Goal: Information Seeking & Learning: Learn about a topic

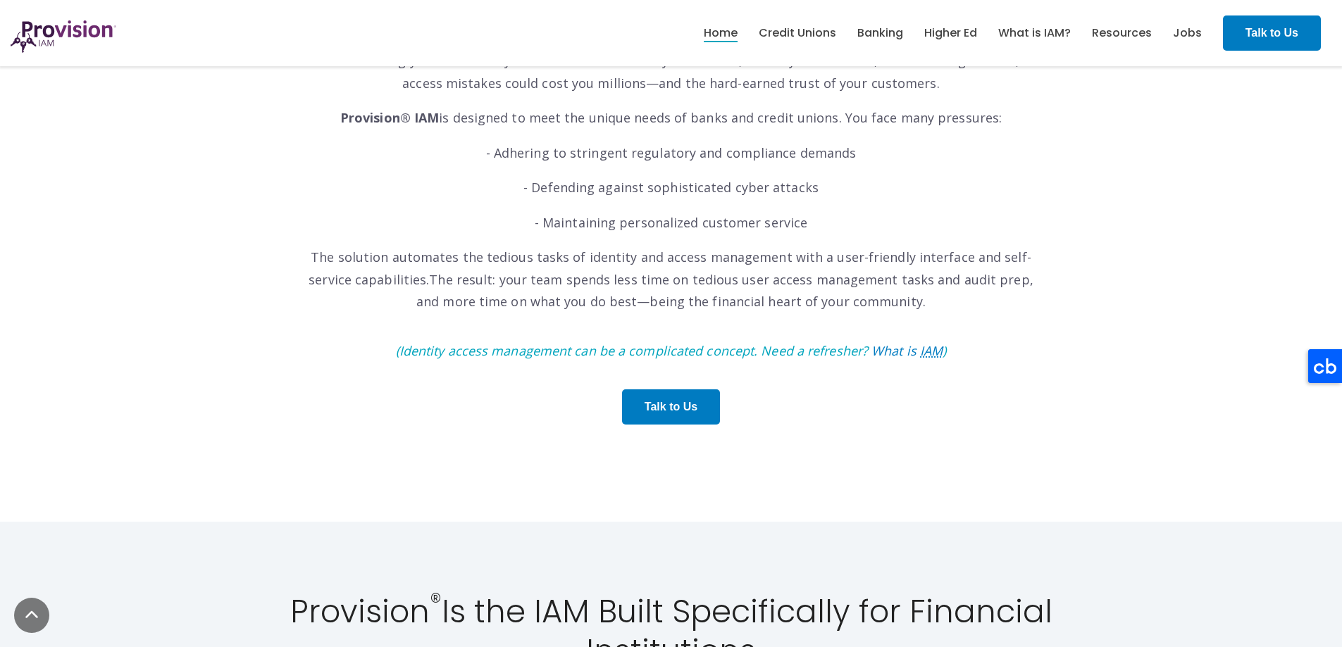
scroll to position [1197, 0]
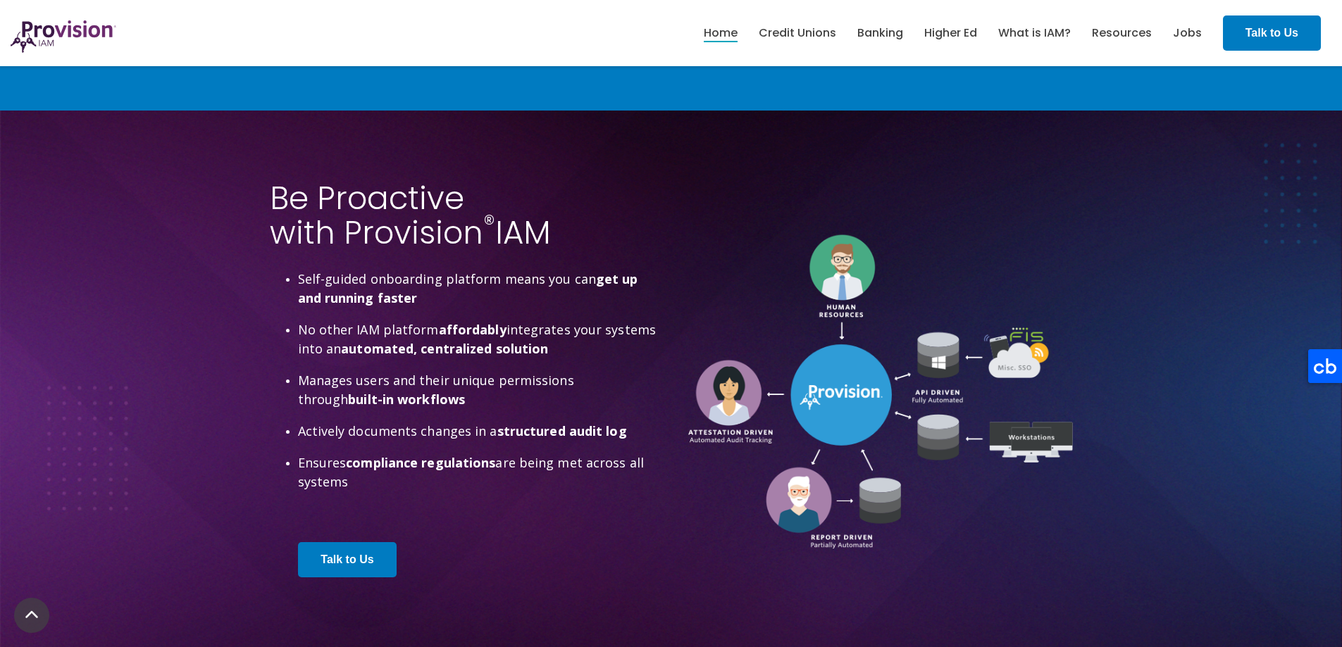
scroll to position [3662, 0]
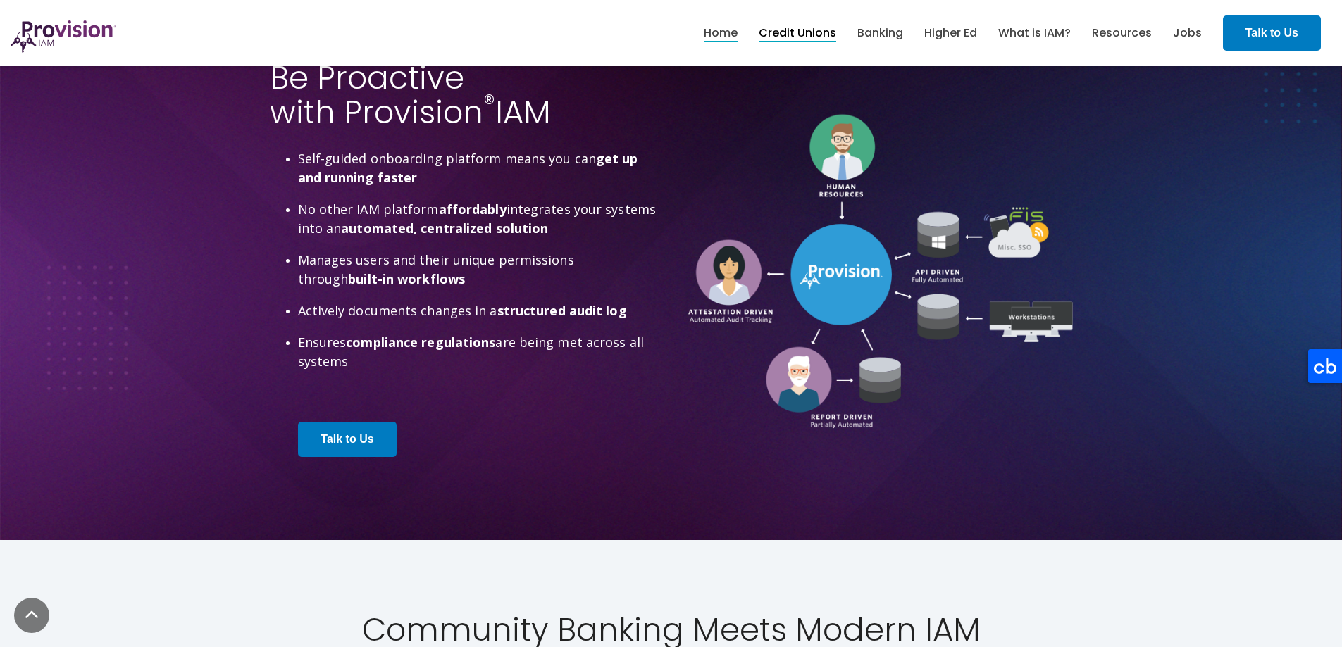
click at [808, 24] on link "Credit Unions" at bounding box center [797, 33] width 77 height 24
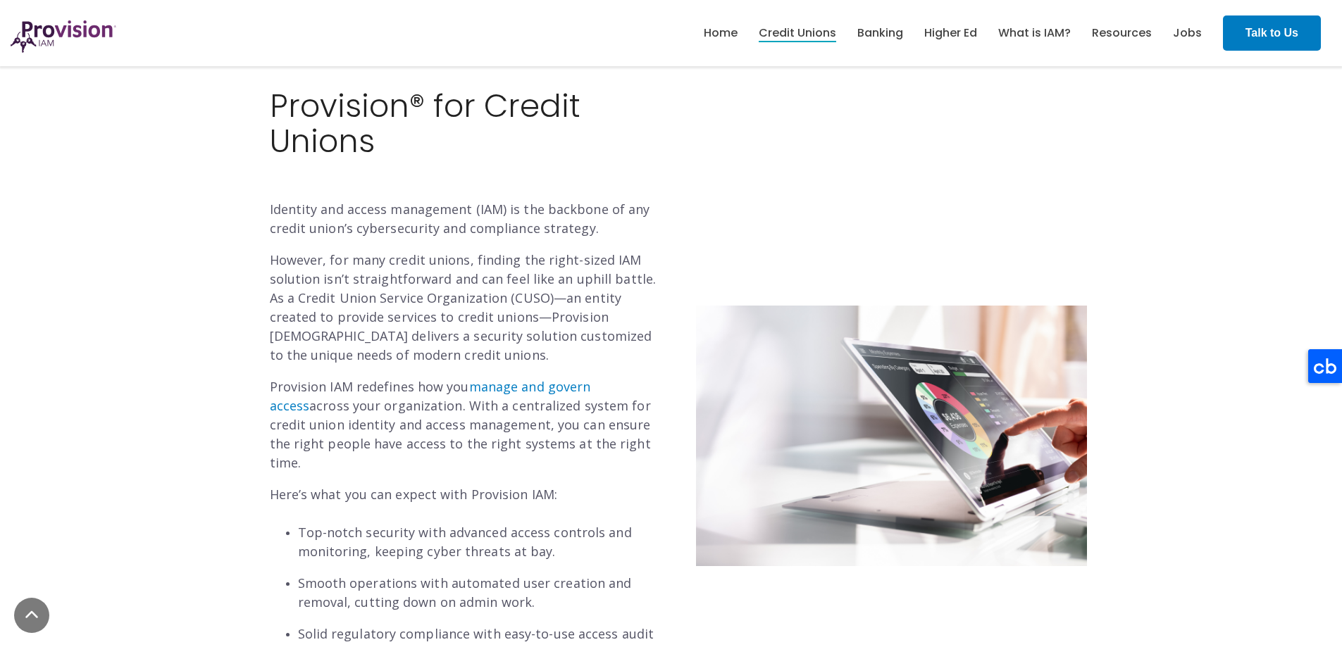
scroll to position [423, 0]
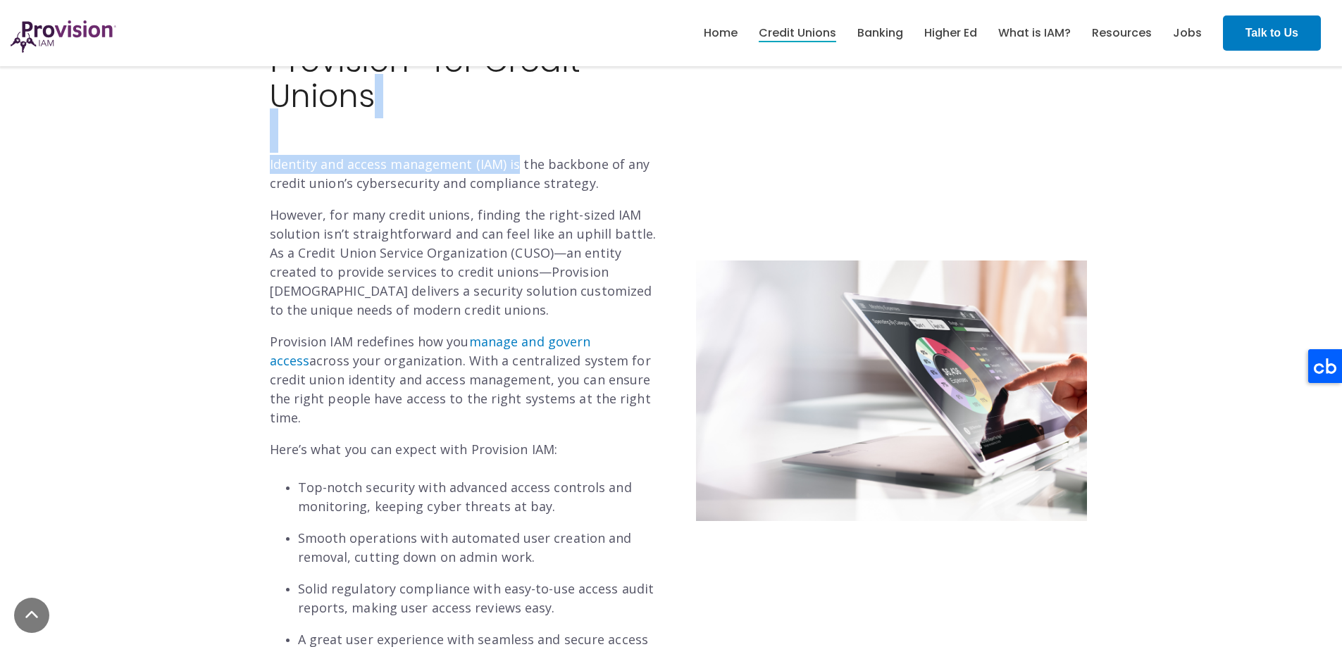
drag, startPoint x: 352, startPoint y: 147, endPoint x: 580, endPoint y: 153, distance: 228.3
click at [580, 153] on div "Provision® for Credit Unions Identity and access management (IAM) is the backbo…" at bounding box center [465, 381] width 391 height 675
click at [532, 166] on p "Identity and access management (IAM) is the backbone of any credit union’s cybe…" at bounding box center [465, 174] width 391 height 38
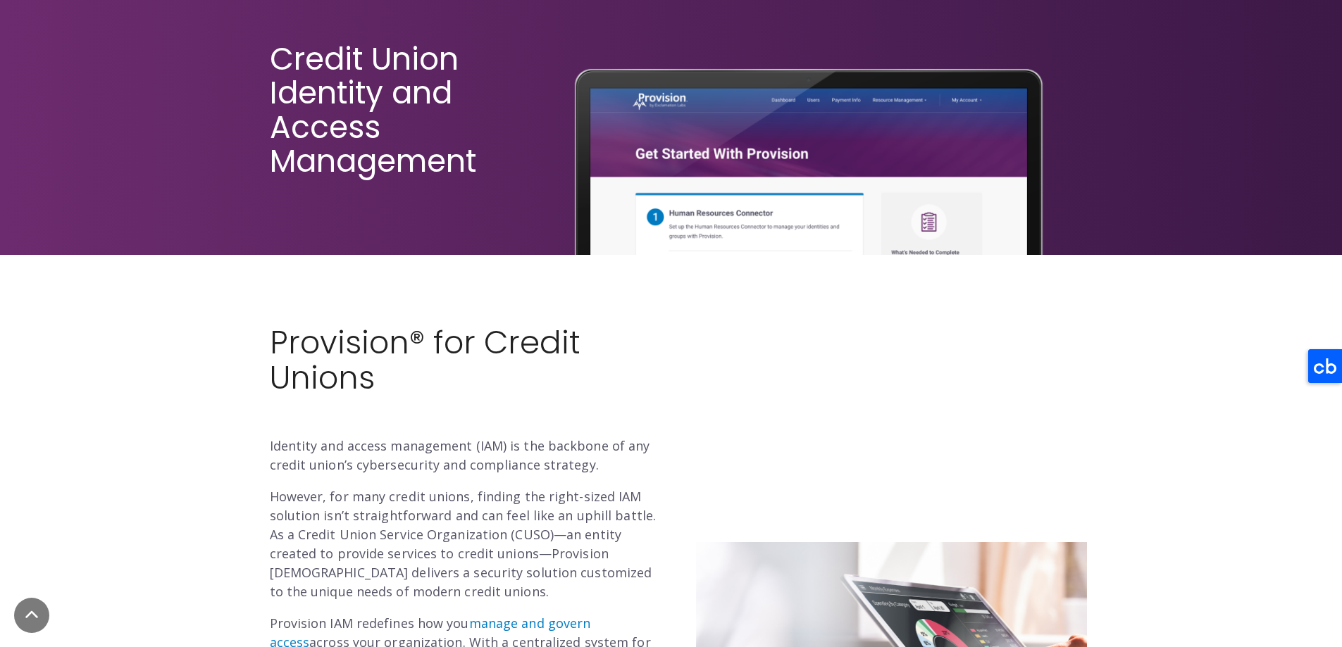
scroll to position [70, 0]
